Goal: Information Seeking & Learning: Understand process/instructions

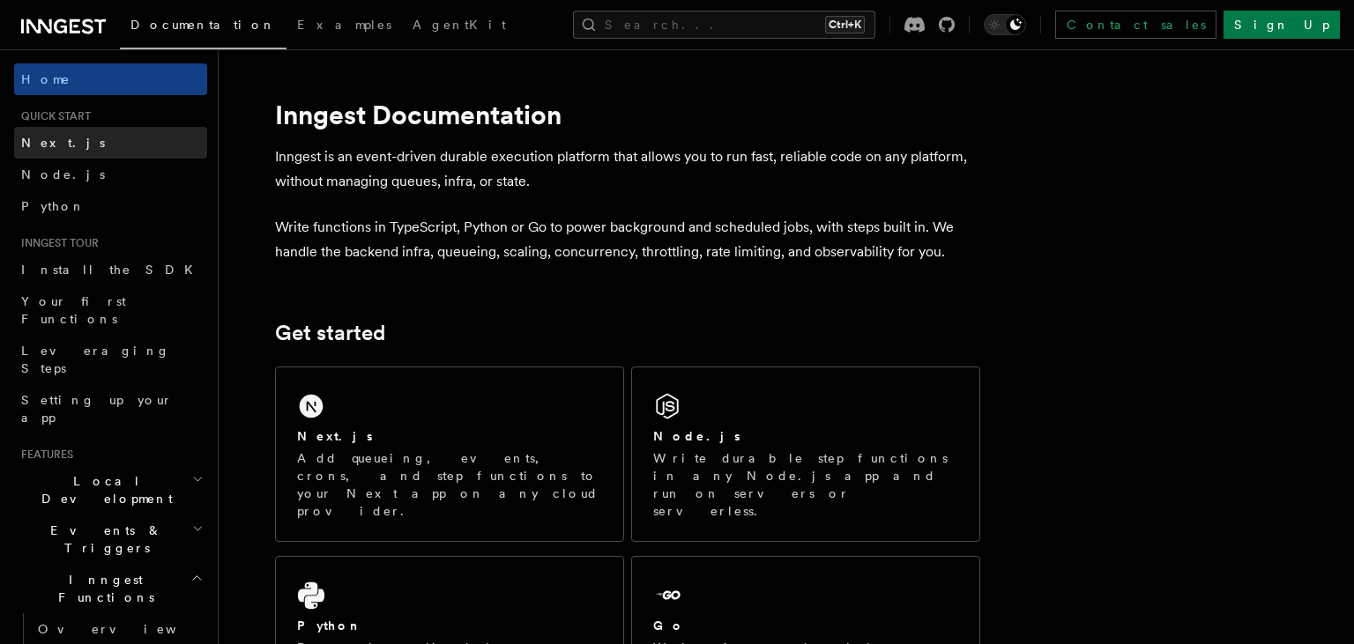
click at [63, 146] on link "Next.js" at bounding box center [110, 143] width 193 height 32
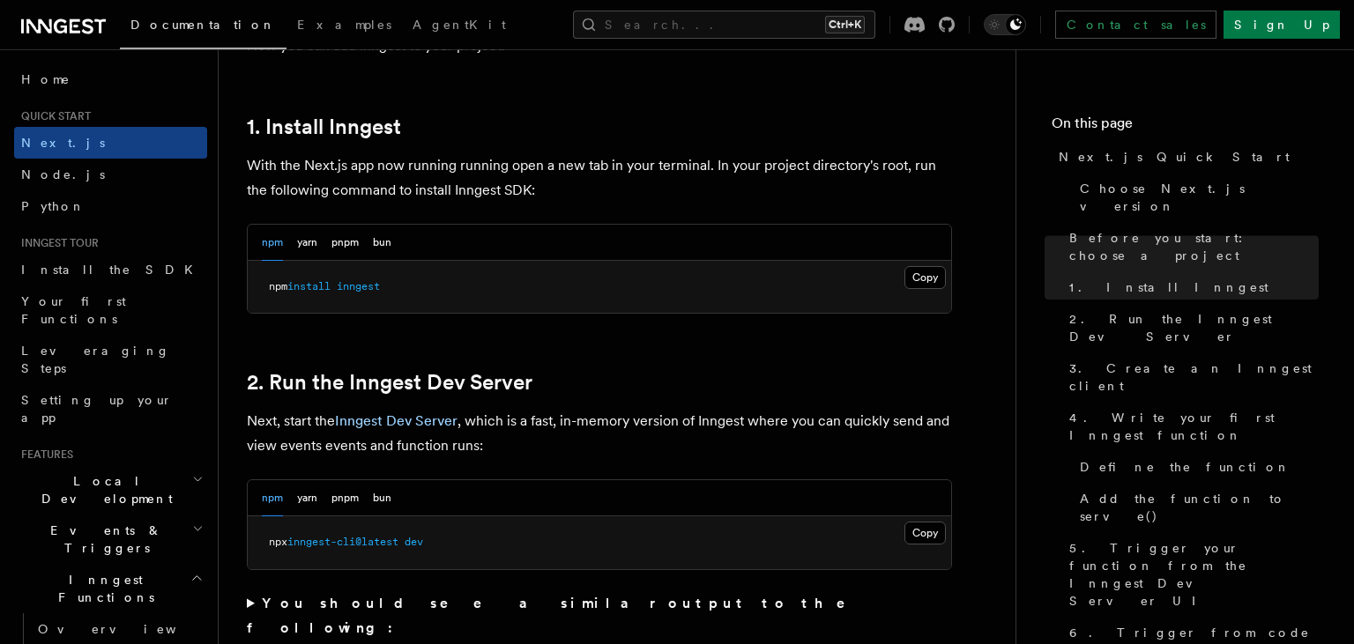
scroll to position [931, 0]
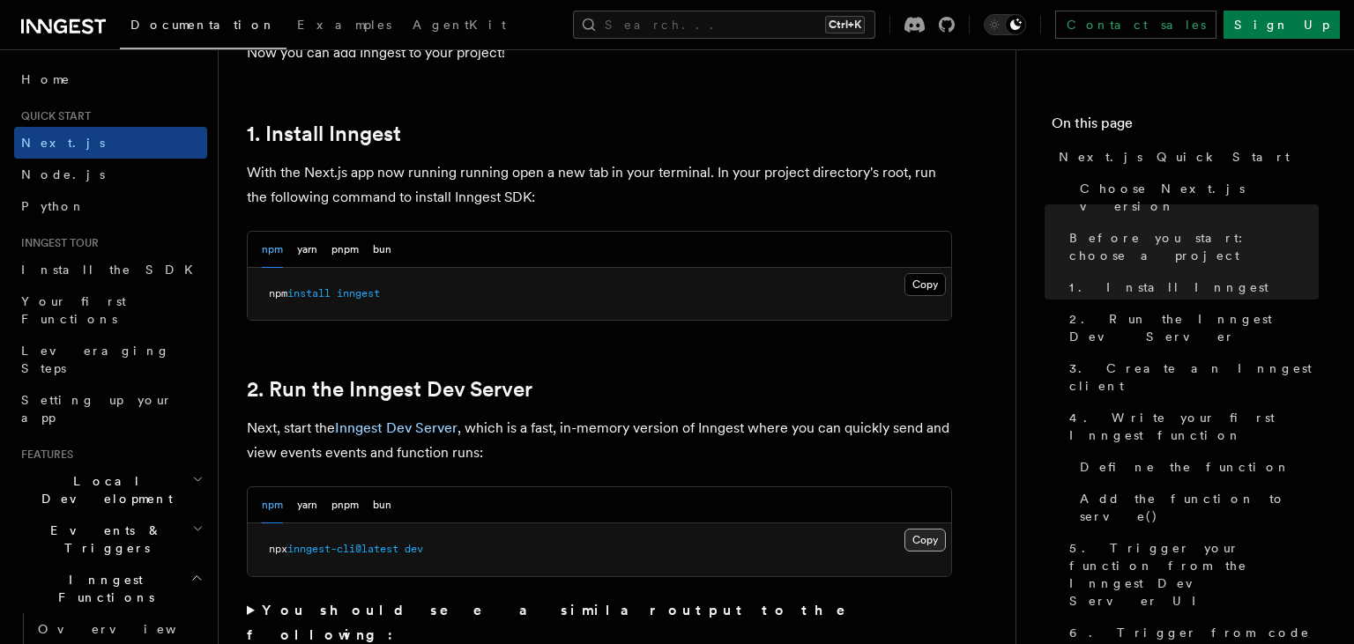
click at [926, 547] on button "Copy Copied" at bounding box center [924, 540] width 41 height 23
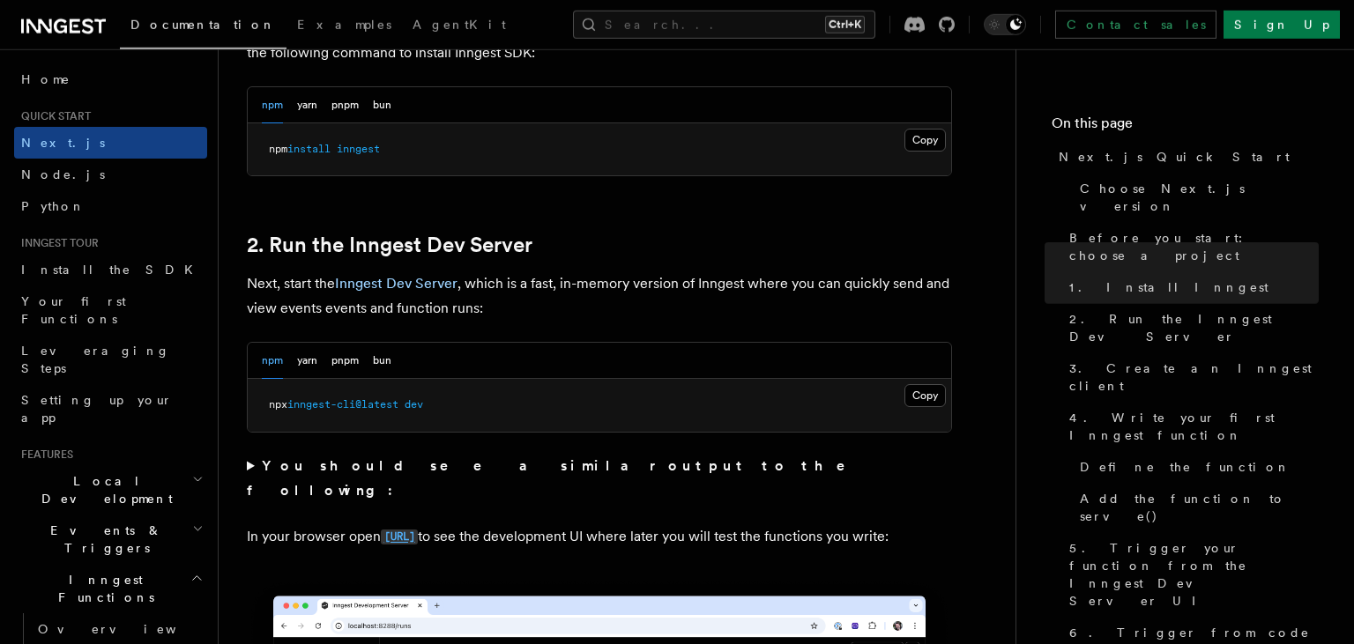
scroll to position [1023, 0]
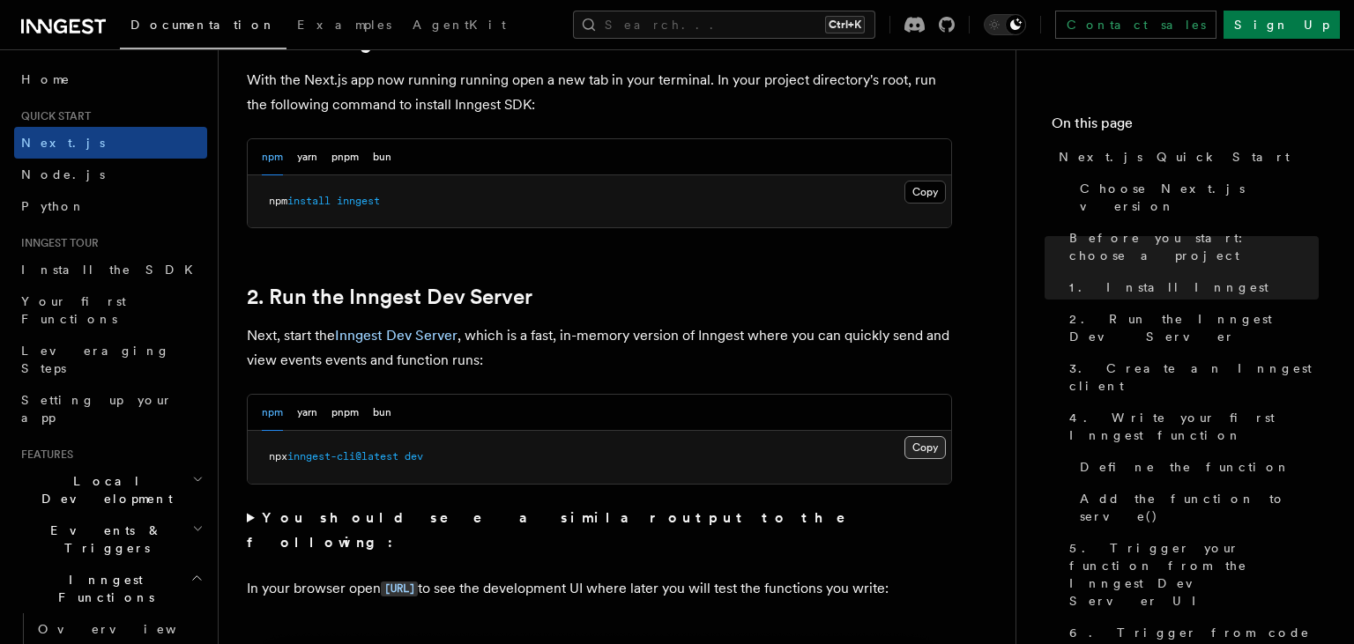
click at [918, 453] on button "Copy Copied" at bounding box center [924, 447] width 41 height 23
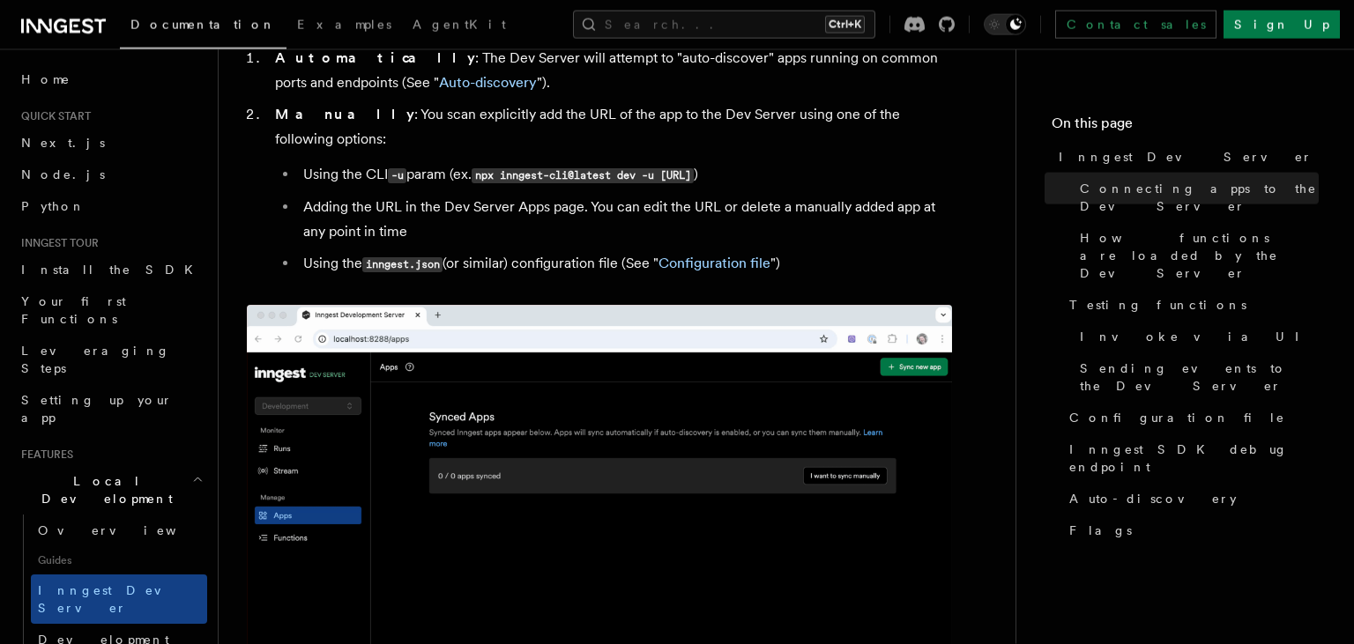
scroll to position [1138, 0]
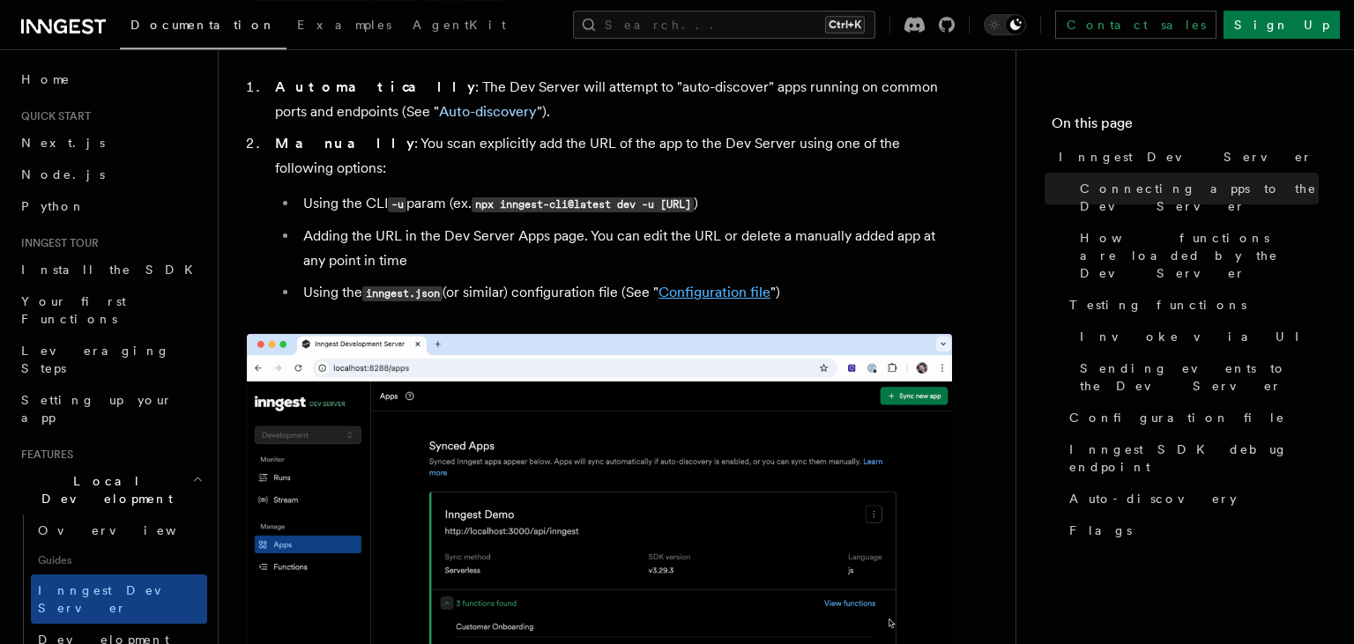
click at [721, 284] on link "Configuration file" at bounding box center [714, 292] width 112 height 17
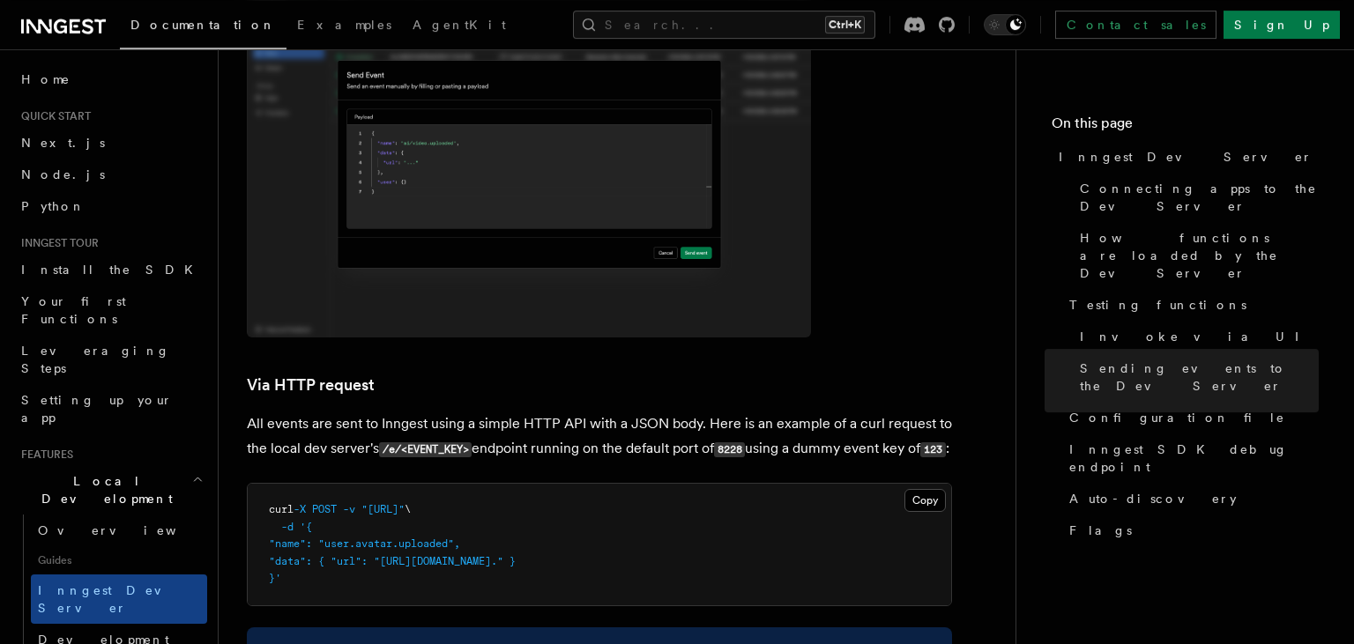
scroll to position [3938, 0]
